Goal: Task Accomplishment & Management: Use online tool/utility

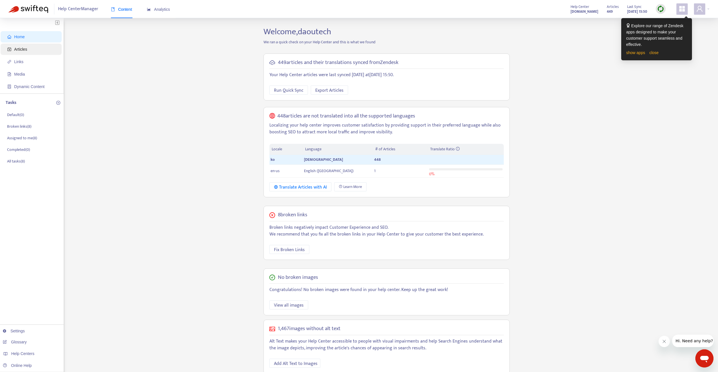
click at [28, 50] on span "Articles" at bounding box center [32, 49] width 50 height 11
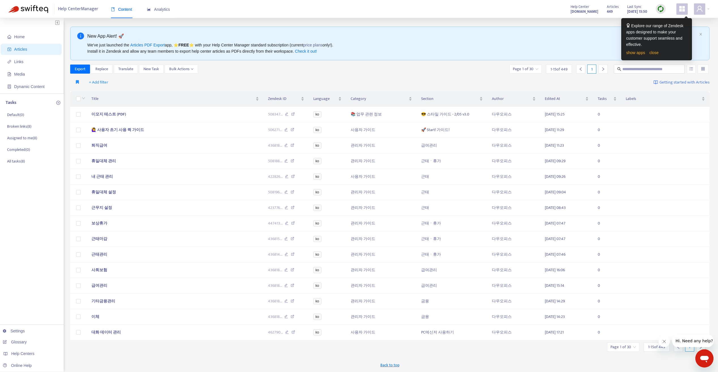
click at [454, 60] on div "New App Alert! 🚀 We've just launched the Articles PDF Export app, ⭐ FREE ⭐️ wit…" at bounding box center [389, 44] width 639 height 34
click at [458, 78] on div "+ Add filter Getting started with Articles" at bounding box center [389, 82] width 639 height 13
click at [86, 68] on button "Export" at bounding box center [80, 69] width 20 height 9
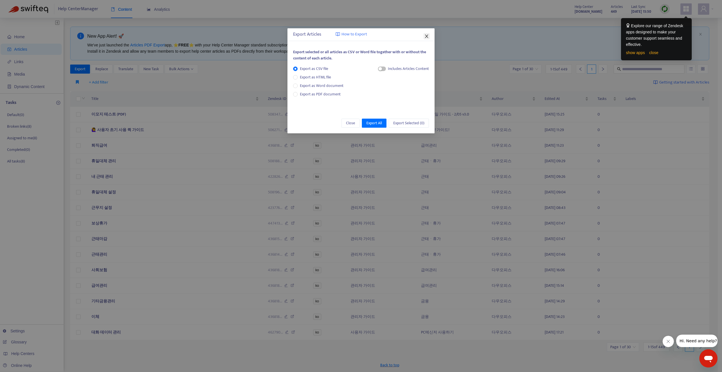
click at [429, 35] on icon "close" at bounding box center [426, 36] width 5 height 5
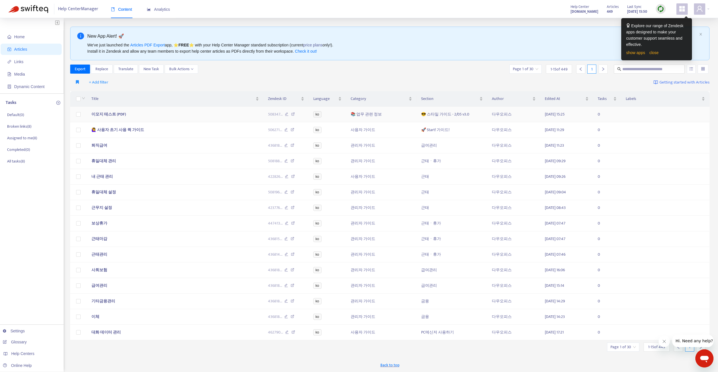
click at [207, 112] on td "이모지 테스트 (PDF)" at bounding box center [175, 115] width 176 height 16
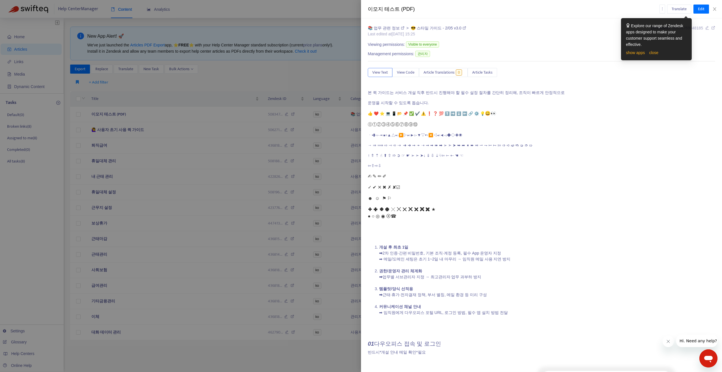
click at [695, 91] on p "본 퀵 가이드는 서비스 개설 직후 반드시 진행해야 할 필수 설정 절차를 간단히 정리해, 조직이 빠르게 안정적으로" at bounding box center [541, 93] width 347 height 6
click at [702, 9] on span "Edit" at bounding box center [701, 9] width 7 height 6
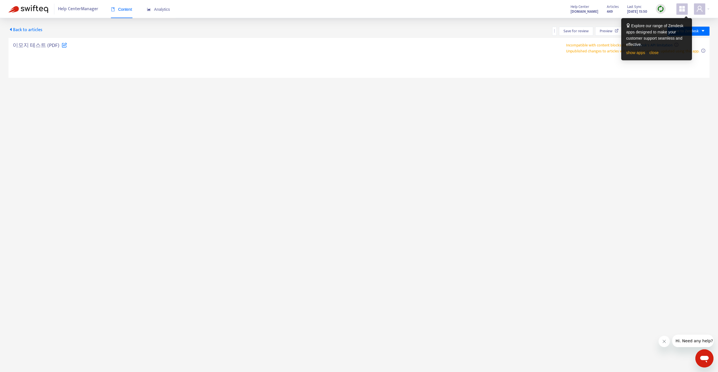
type textarea "**********"
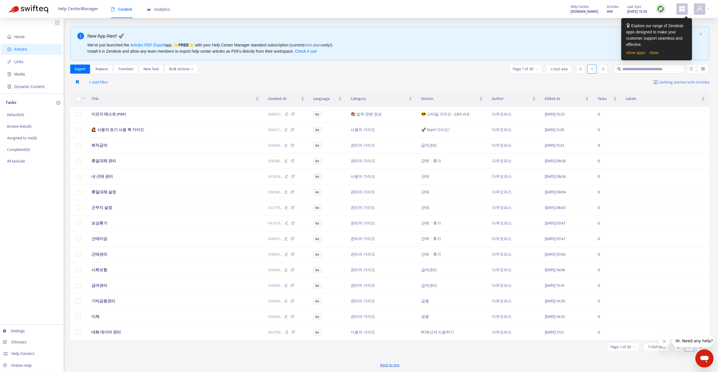
click at [245, 88] on div "+ Add filter Getting started with Articles" at bounding box center [389, 82] width 639 height 13
click at [153, 67] on span "New Task" at bounding box center [151, 69] width 16 height 6
click at [151, 70] on span "New Task" at bounding box center [151, 69] width 16 height 6
click at [661, 342] on button "회사에서 보낸 메시지 닫기" at bounding box center [663, 341] width 11 height 11
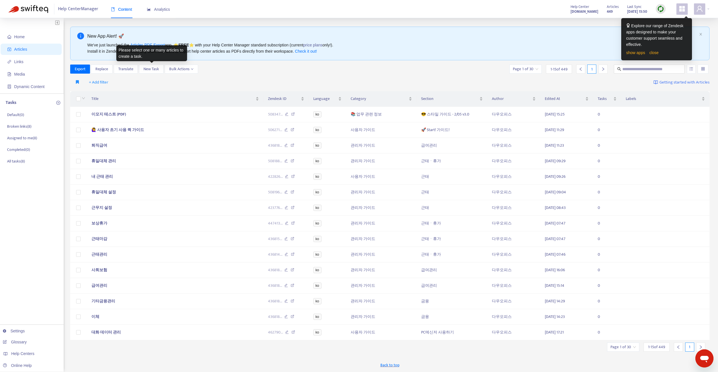
click at [391, 352] on div "New App Alert! 🚀 We've just launched the Articles PDF Export app, ⭐ FREE ⭐️ wit…" at bounding box center [389, 199] width 639 height 345
click at [408, 70] on div "Export Replace Translate New Task Bulk Actions Page 1 of 30 1 - 15 of 449 1" at bounding box center [389, 69] width 639 height 9
click at [655, 52] on link "close" at bounding box center [653, 52] width 9 height 5
click at [653, 53] on link "close" at bounding box center [653, 52] width 9 height 5
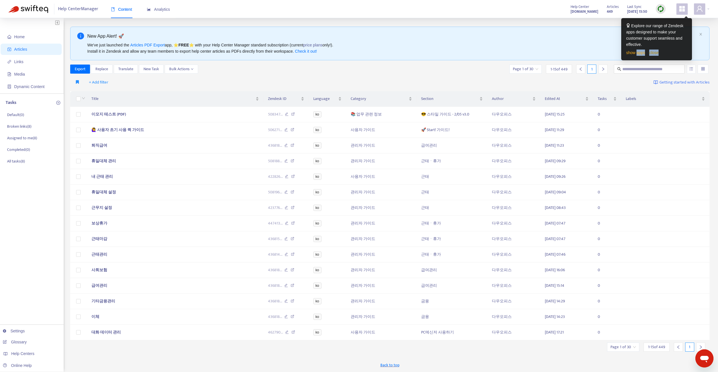
click at [653, 53] on link "close" at bounding box center [653, 52] width 9 height 5
drag, startPoint x: 653, startPoint y: 53, endPoint x: 630, endPoint y: 52, distance: 23.2
click at [630, 52] on link "show apps" at bounding box center [635, 52] width 19 height 5
click at [640, 52] on link "show apps" at bounding box center [635, 52] width 19 height 5
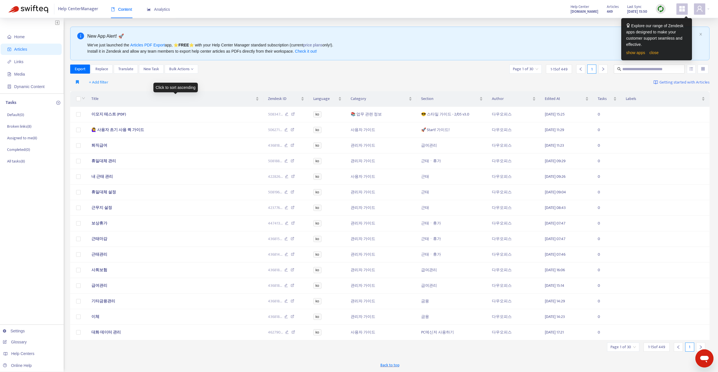
click at [182, 83] on div "Click to sort ascending" at bounding box center [175, 88] width 44 height 10
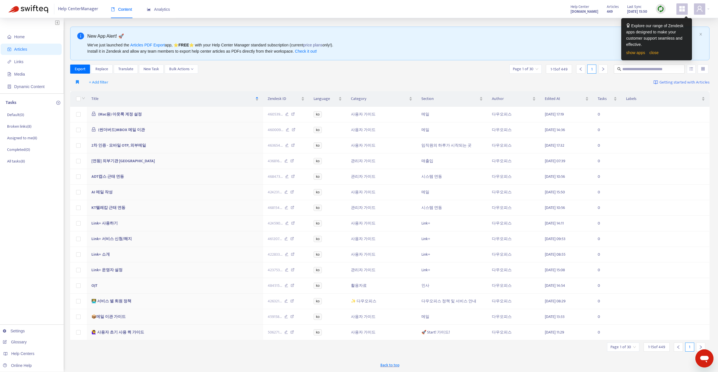
click at [235, 76] on div "+ Add filter Getting started with Articles" at bounding box center [389, 82] width 639 height 13
click at [234, 77] on div "+ Add filter Getting started with Articles" at bounding box center [389, 82] width 639 height 13
click at [223, 97] on span "Title" at bounding box center [172, 99] width 163 height 6
click at [275, 76] on div "+ Add filter Getting started with Articles" at bounding box center [389, 82] width 639 height 13
click at [101, 69] on span "Replace" at bounding box center [101, 69] width 13 height 6
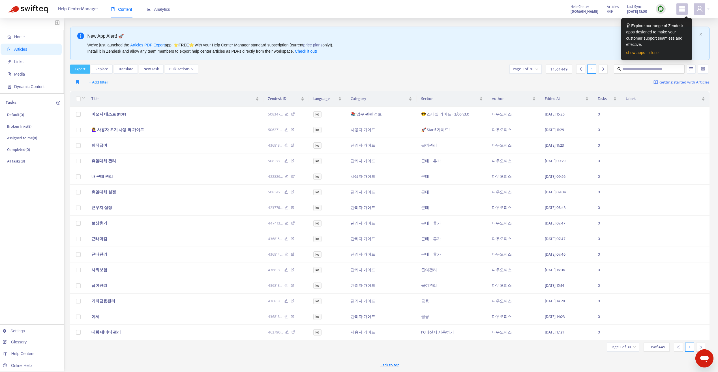
click at [82, 69] on span "Export" at bounding box center [80, 69] width 11 height 6
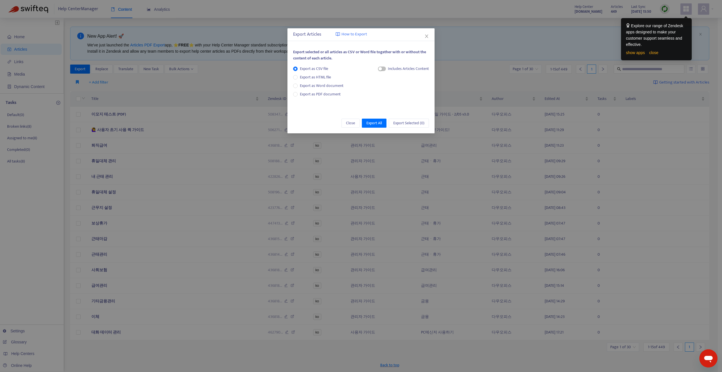
click at [398, 94] on div "Includes Articles Content" at bounding box center [403, 85] width 51 height 38
click at [428, 36] on icon "close" at bounding box center [426, 36] width 5 height 5
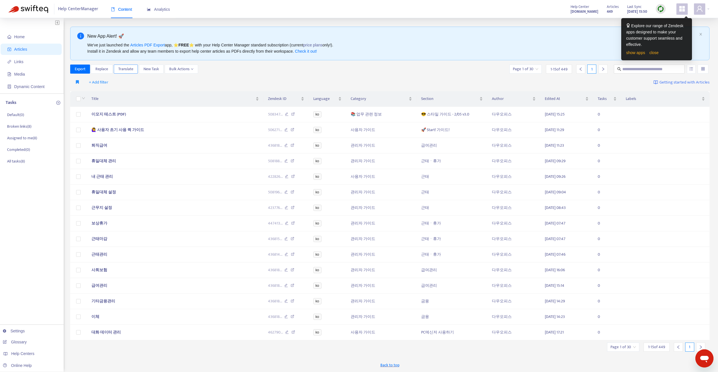
click at [123, 70] on span "Translate" at bounding box center [125, 69] width 15 height 6
click at [325, 78] on div "+ Add filter Getting started with Articles" at bounding box center [389, 82] width 639 height 13
click at [145, 132] on td "🙋‍♀️ 사용자 초기 사용 퀵 가이드" at bounding box center [175, 130] width 176 height 16
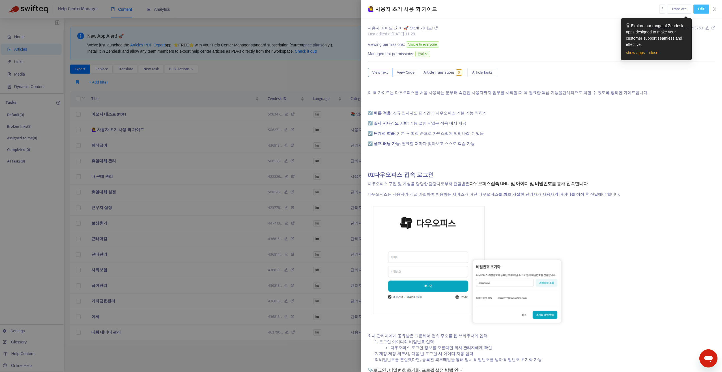
click at [702, 9] on span "Edit" at bounding box center [701, 9] width 7 height 6
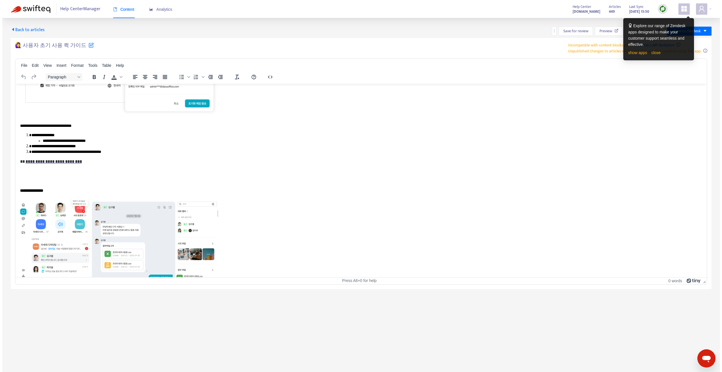
scroll to position [226, 0]
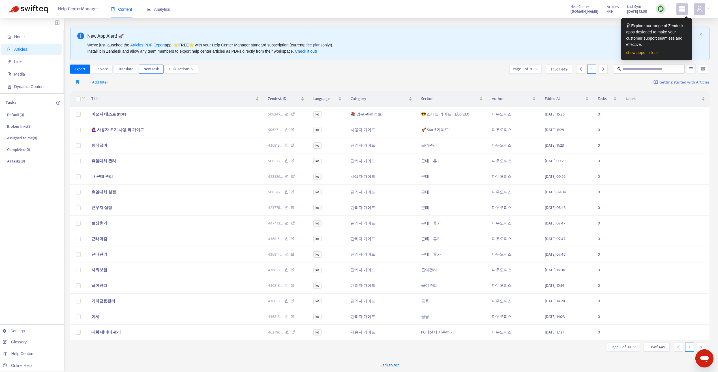
click at [156, 66] on span "New Task" at bounding box center [151, 69] width 16 height 6
click at [147, 50] on div "Please select one or many articles to create a task." at bounding box center [151, 53] width 71 height 16
click at [696, 82] on span "Getting started with Articles" at bounding box center [684, 82] width 50 height 7
click at [286, 115] on icon at bounding box center [287, 114] width 4 height 5
click at [143, 115] on td "이모지 테스트 (PDF)" at bounding box center [175, 115] width 176 height 16
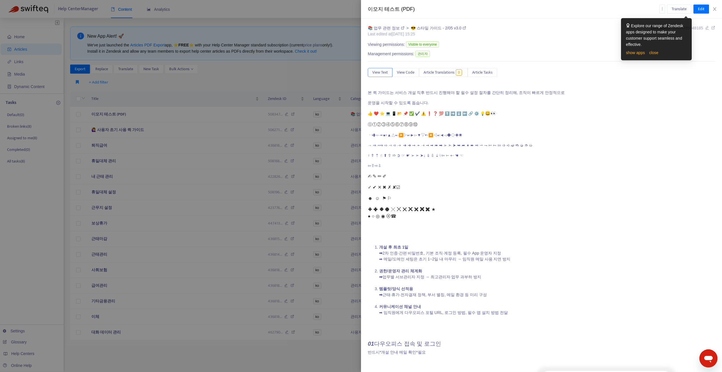
click at [543, 217] on p "🞤 🞥 🞦 🞧 🞨 🞩 🞪 🞫 🞬 🞭 🞮 ★ ● ○ ◎ ◉ ⦿☎" at bounding box center [541, 213] width 347 height 14
click at [684, 10] on span "Translate" at bounding box center [679, 9] width 15 height 6
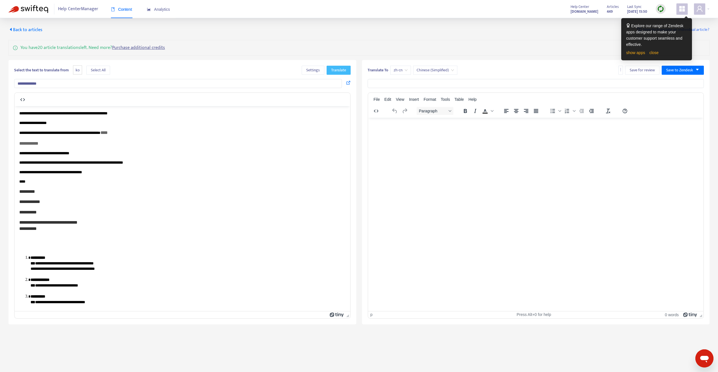
click at [343, 69] on span "Translate" at bounding box center [338, 70] width 15 height 6
click at [417, 132] on html at bounding box center [535, 124] width 335 height 15
click at [421, 132] on html at bounding box center [535, 124] width 335 height 15
click at [194, 47] on div "You have 20 article translations left. Need more? Purchase additional credits" at bounding box center [358, 48] width 701 height 16
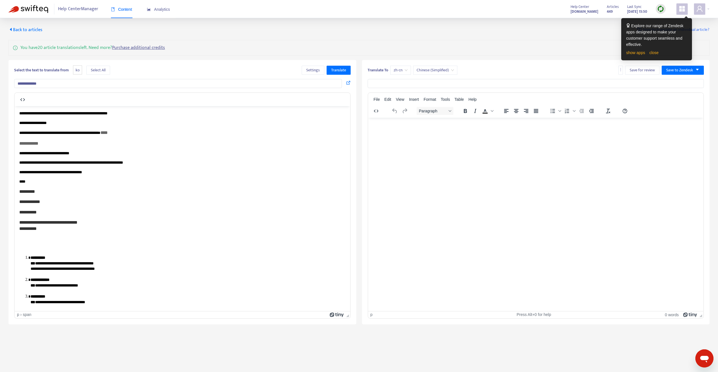
click at [178, 223] on p "**********" at bounding box center [182, 225] width 326 height 13
click at [570, 132] on html at bounding box center [535, 124] width 335 height 15
click at [680, 71] on span "Save to Zendesk" at bounding box center [679, 70] width 27 height 6
click at [639, 71] on span "Save for review" at bounding box center [642, 70] width 25 height 6
click at [27, 30] on span "Back to articles" at bounding box center [25, 30] width 34 height 8
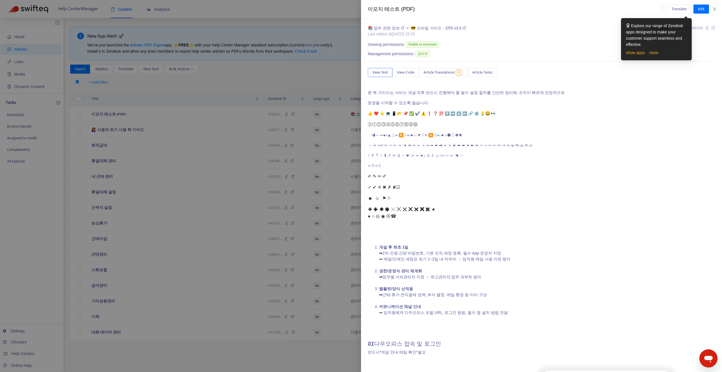
click at [258, 73] on div at bounding box center [361, 186] width 722 height 372
